Goal: Transaction & Acquisition: Purchase product/service

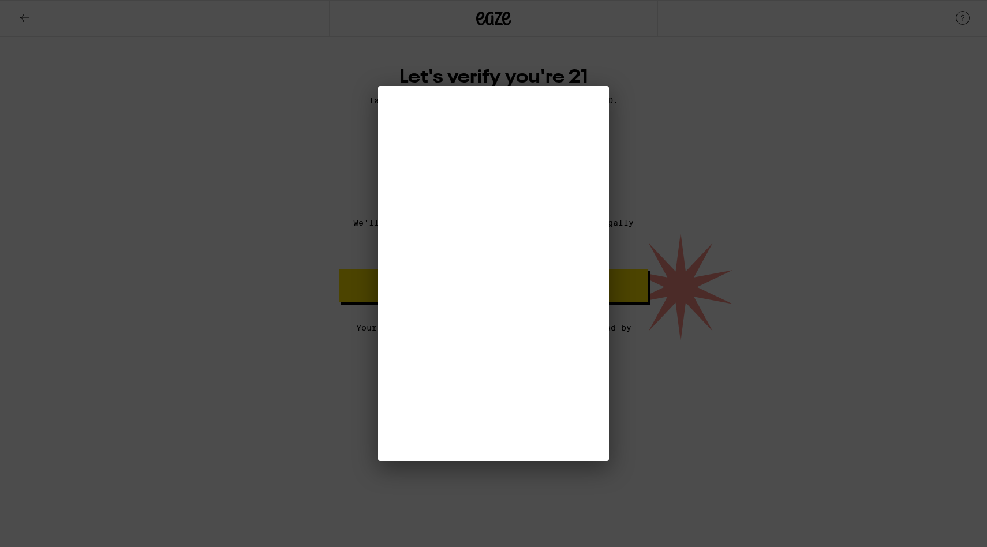
click at [0, 0] on div at bounding box center [0, 0] width 0 height 0
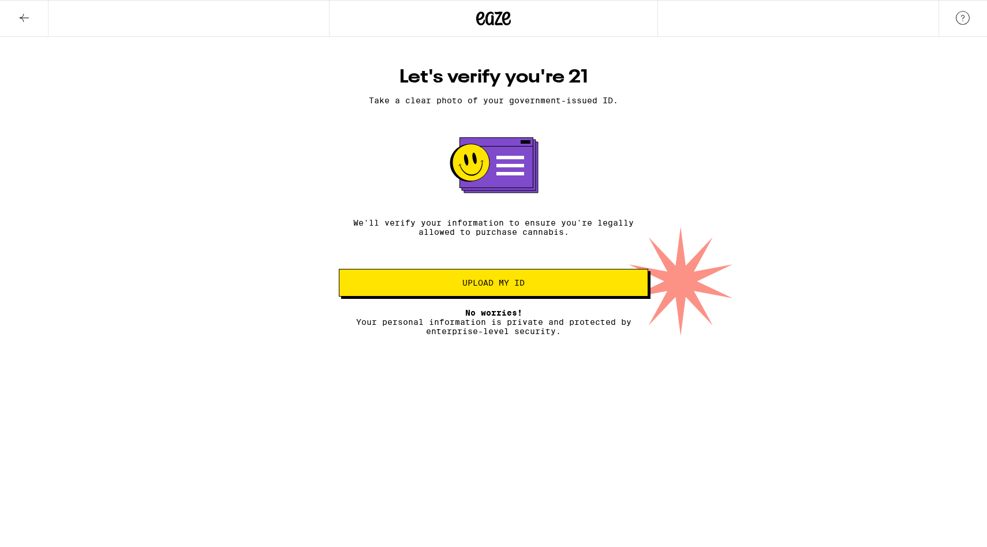
click at [19, 18] on icon at bounding box center [24, 18] width 14 height 14
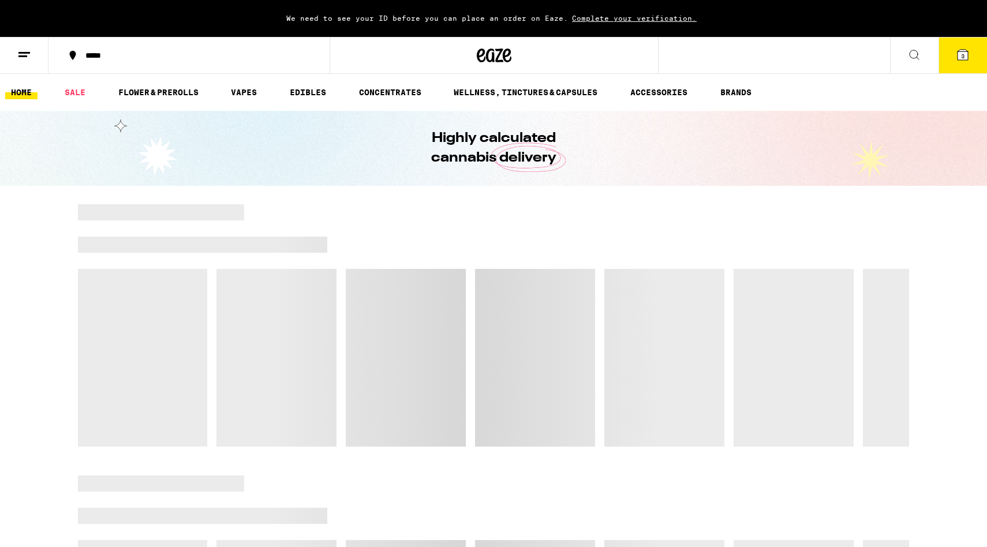
click at [19, 18] on div "We need to see your ID before you can place an order on Eaze. Complete your ver…" at bounding box center [493, 18] width 987 height 37
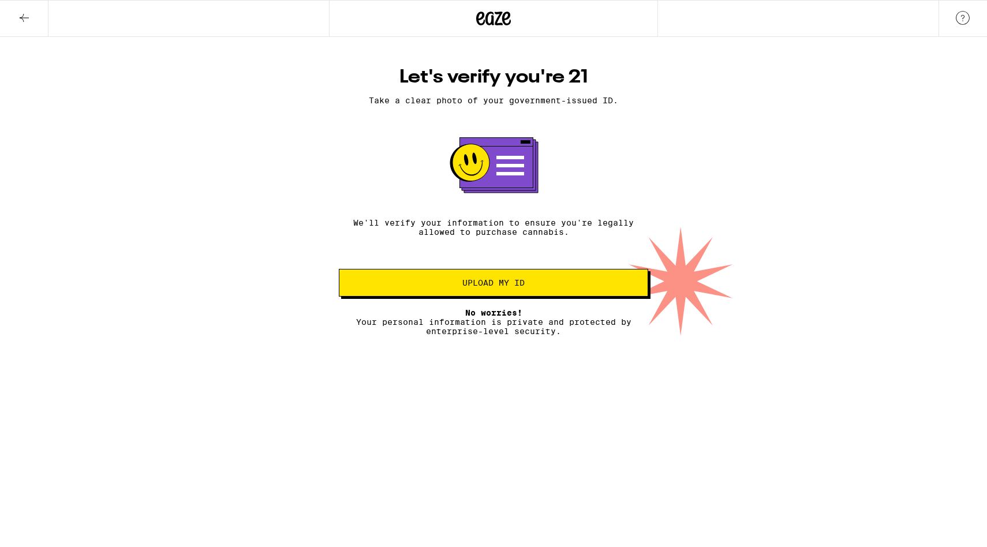
click at [19, 18] on icon at bounding box center [24, 18] width 14 height 14
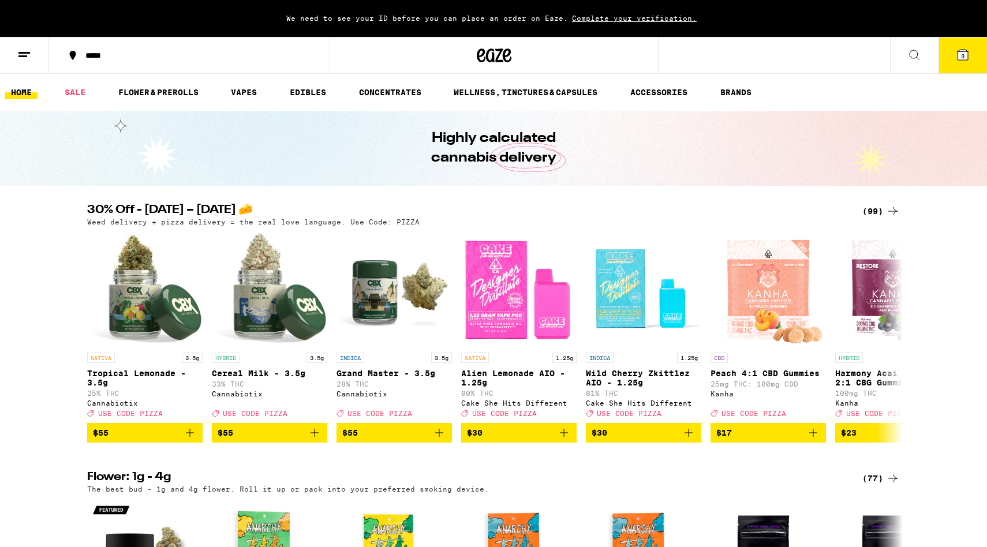
click at [905, 61] on button at bounding box center [914, 56] width 49 height 36
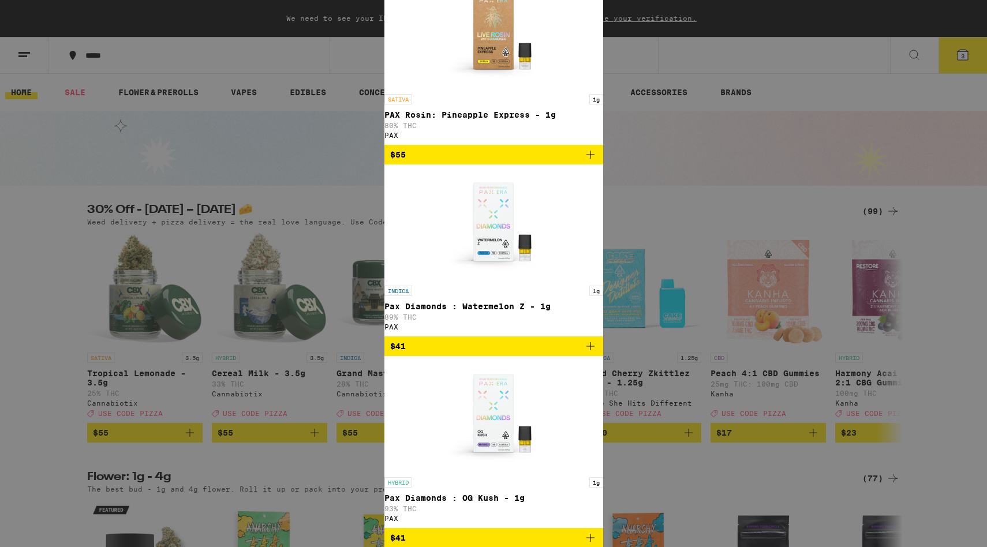
type input "pax"
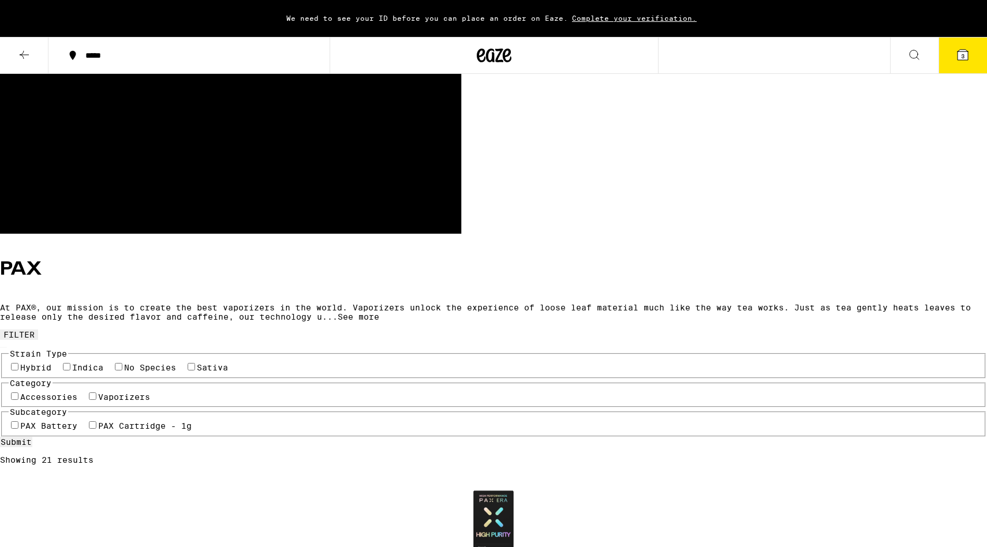
scroll to position [336, 0]
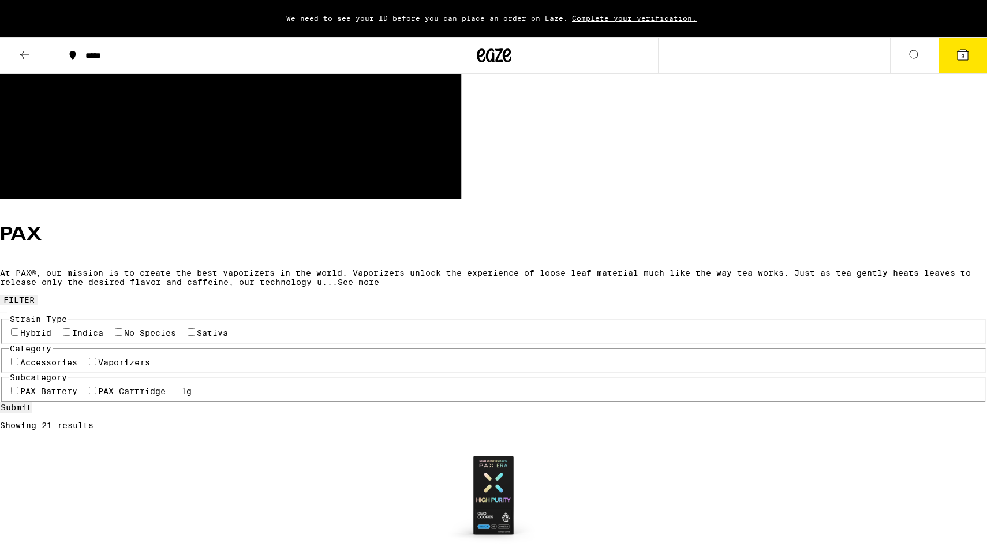
click at [197, 329] on label "Sativa" at bounding box center [212, 333] width 31 height 9
click at [188, 329] on input "Sativa" at bounding box center [192, 333] width 8 height 8
checkbox input "true"
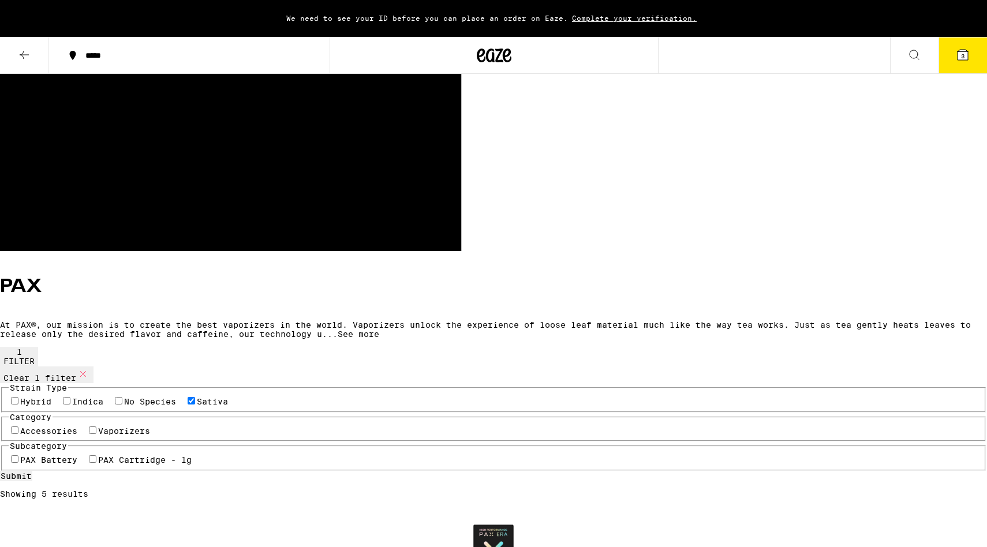
scroll to position [278, 0]
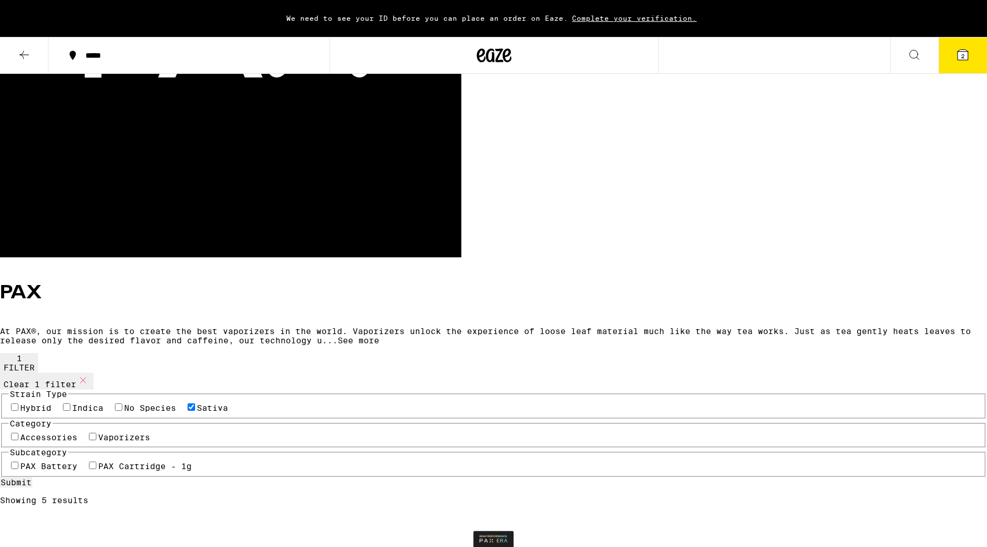
click at [950, 46] on button "3" at bounding box center [963, 56] width 49 height 36
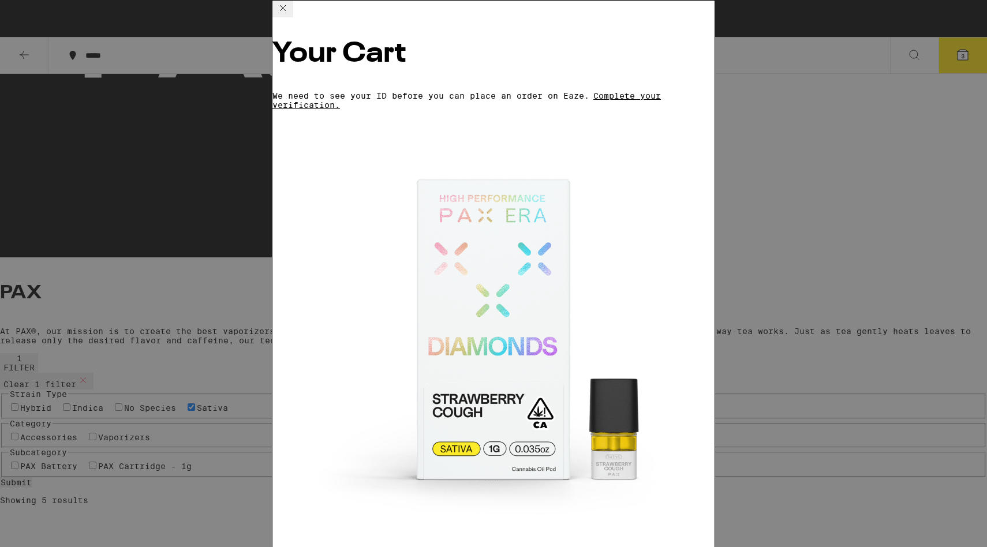
click at [450, 547] on link "Pax Diamonds: Strawberry Cough - 1g" at bounding box center [364, 556] width 182 height 9
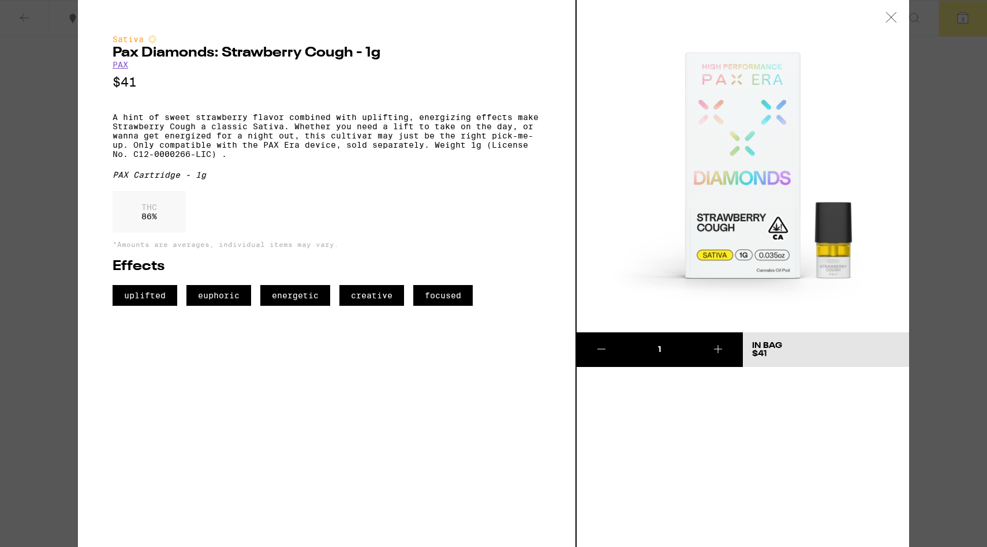
click at [740, 90] on img at bounding box center [743, 166] width 333 height 333
drag, startPoint x: 112, startPoint y: 51, endPoint x: 415, endPoint y: 63, distance: 302.8
click at [415, 63] on div "Sativa Pax Diamonds: Strawberry Cough - 1g PAX $41 A hint of sweet strawberry f…" at bounding box center [327, 170] width 428 height 271
copy div "Pax Diamonds: Strawberry Cough - 1g PAX"
click at [32, 133] on div "Sativa Pax Diamonds: Strawberry Cough - 1g PAX $41 A hint of sweet strawberry f…" at bounding box center [493, 273] width 987 height 547
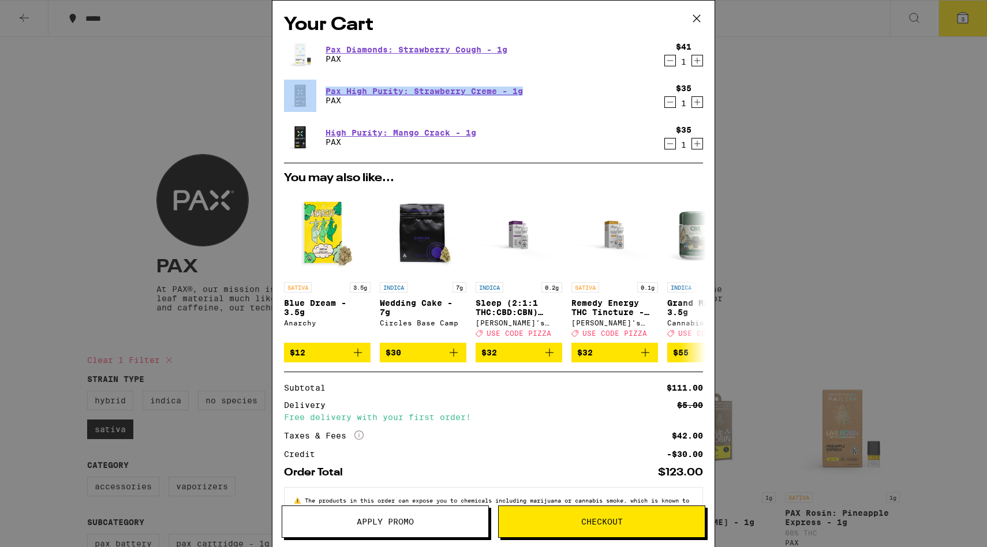
drag, startPoint x: 544, startPoint y: 93, endPoint x: 317, endPoint y: 96, distance: 227.0
click at [317, 96] on div "Pax High Purity: Strawberry Creme - 1g PAX" at bounding box center [471, 96] width 375 height 32
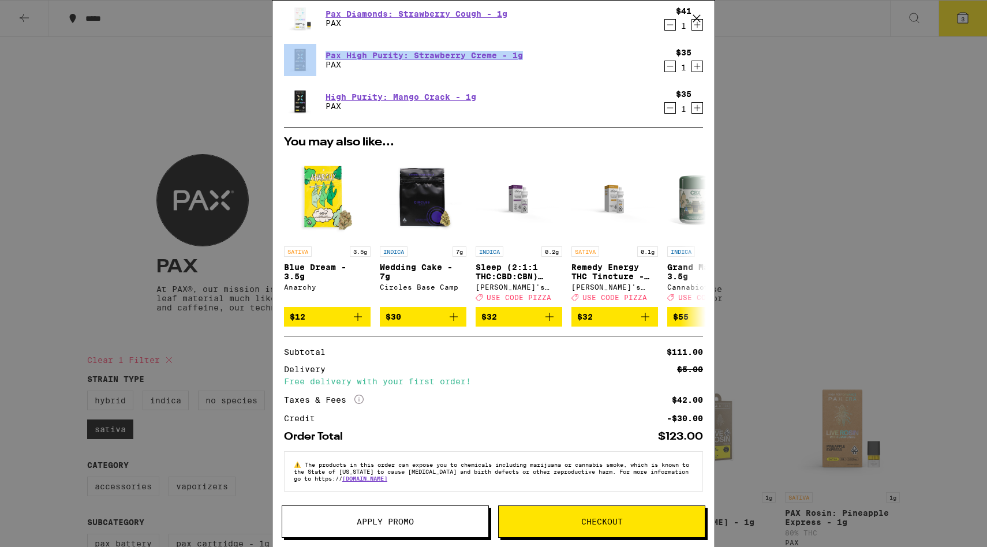
copy div "Pax High Purity: Strawberry Creme - 1g"
drag, startPoint x: 488, startPoint y: 87, endPoint x: 330, endPoint y: 84, distance: 158.3
click at [327, 86] on div "High Purity: Mango Crack - 1g PAX" at bounding box center [471, 101] width 375 height 32
copy link "High Purity: Mango Crack - 1g"
